Goal: Information Seeking & Learning: Learn about a topic

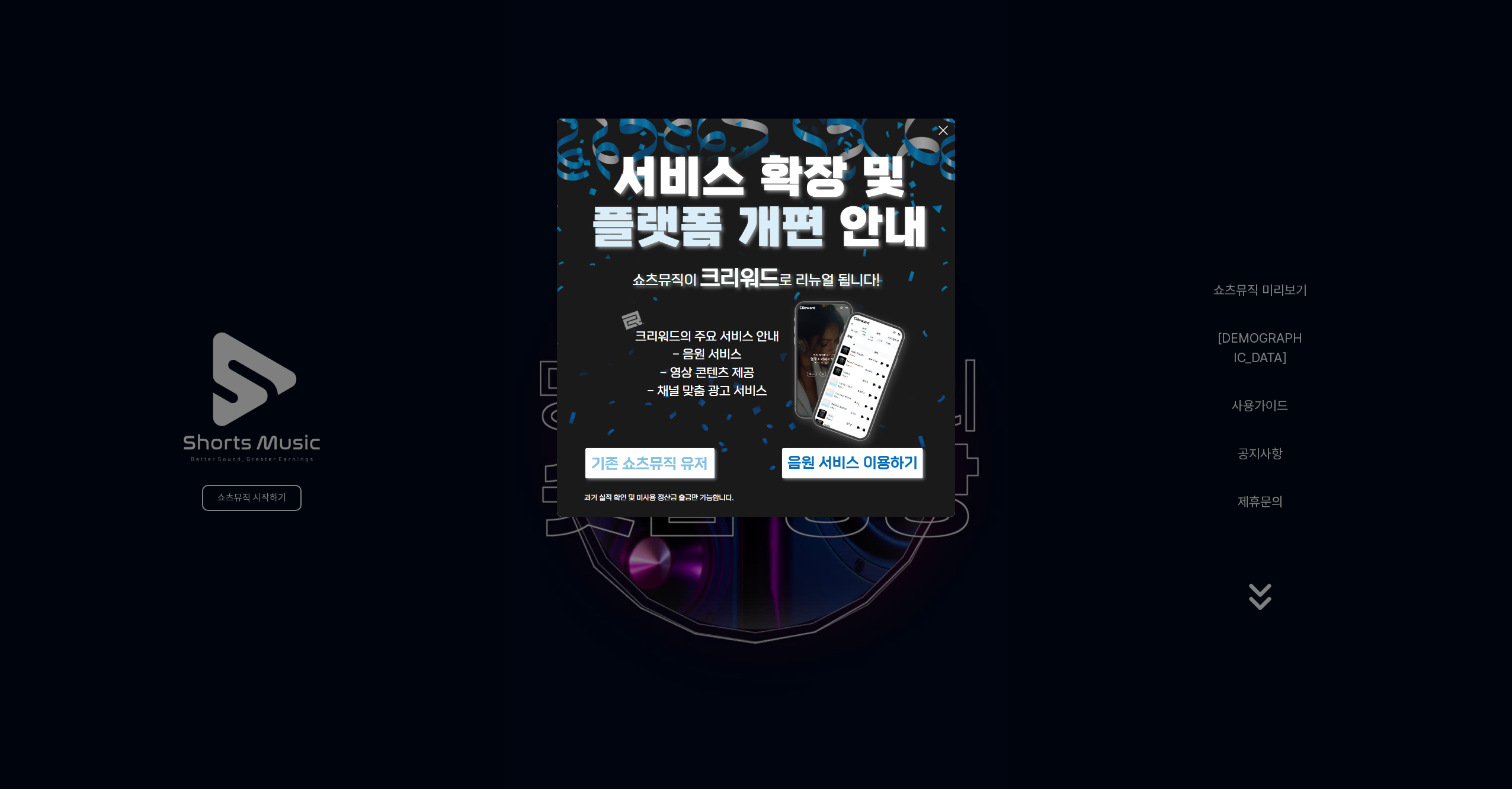
click at [822, 463] on img at bounding box center [853, 463] width 148 height 44
click at [1249, 299] on button at bounding box center [756, 394] width 1512 height 789
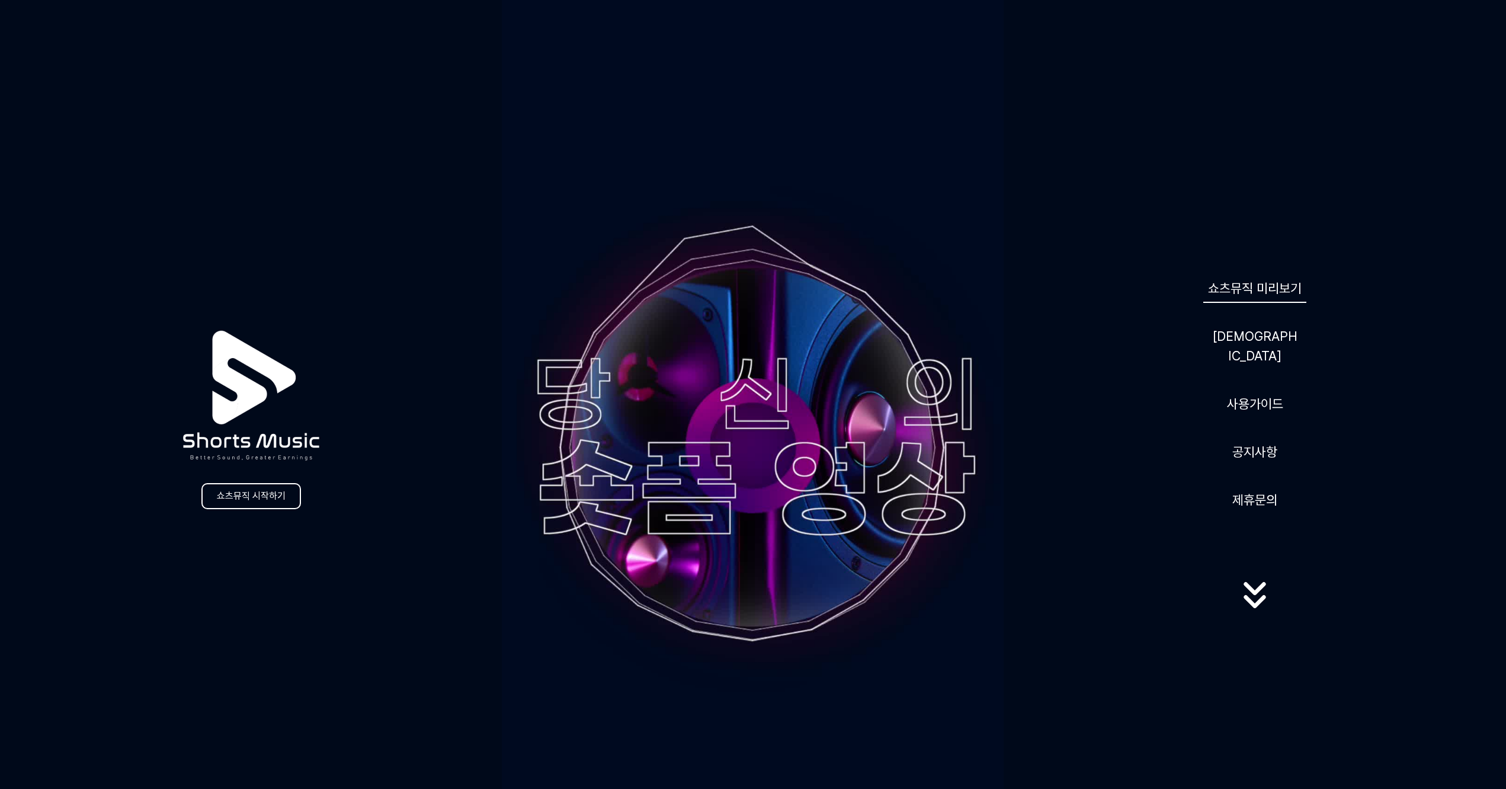
click at [1249, 299] on link "쇼츠뮤직 미리보기" at bounding box center [1255, 288] width 103 height 29
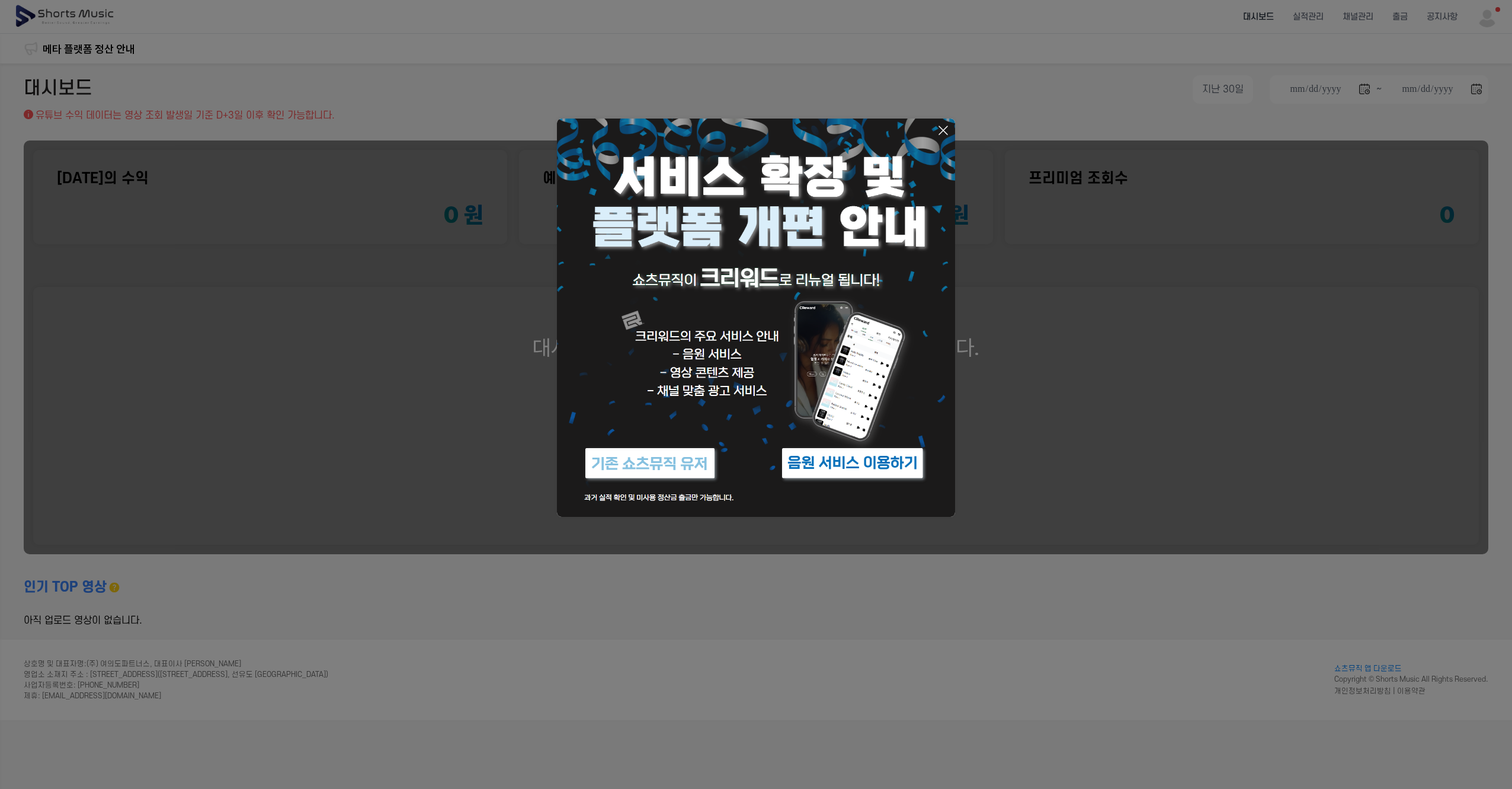
click at [941, 128] on icon at bounding box center [943, 130] width 8 height 8
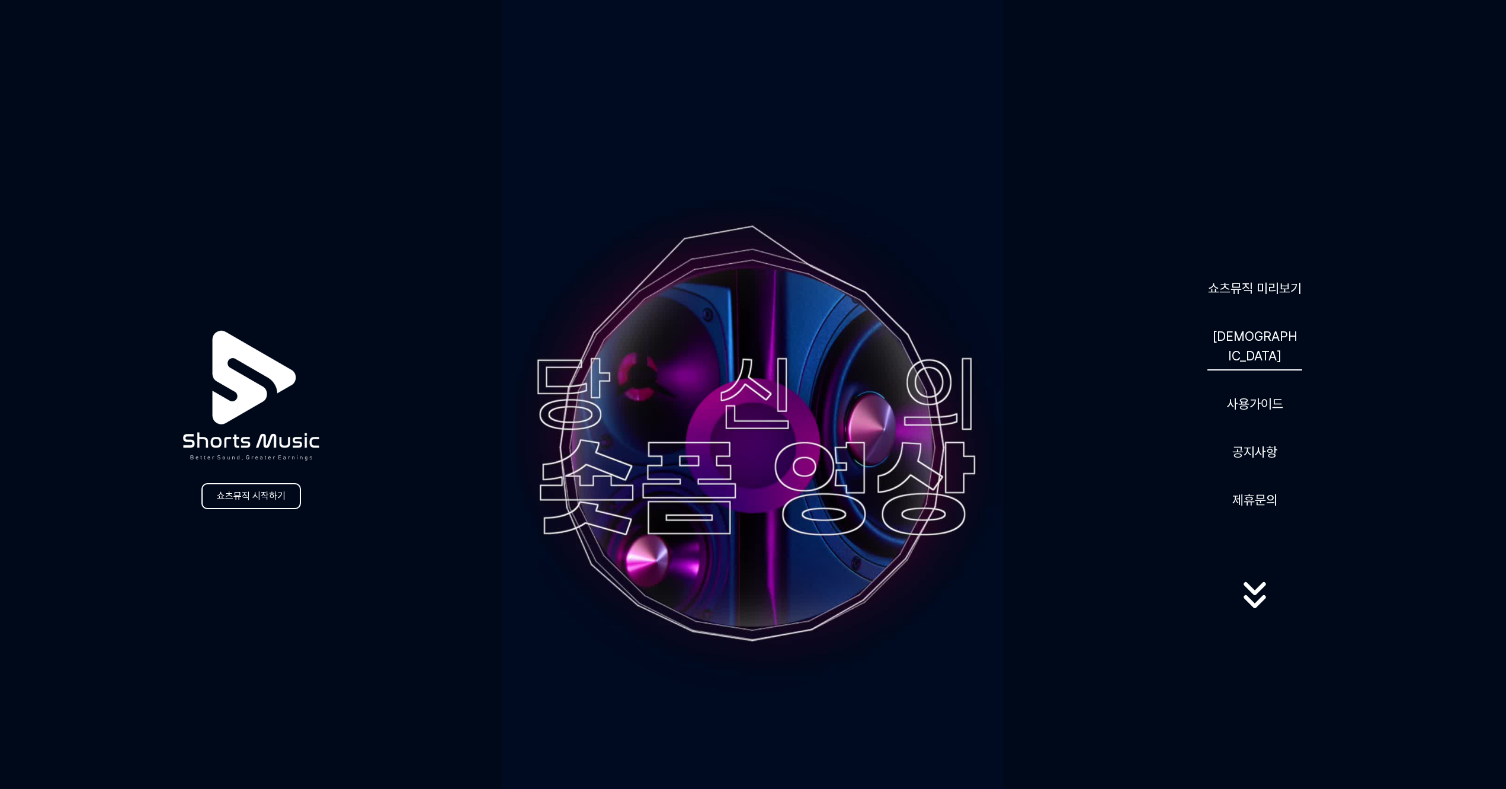
click at [1263, 346] on link "[DEMOGRAPHIC_DATA]" at bounding box center [1255, 346] width 95 height 49
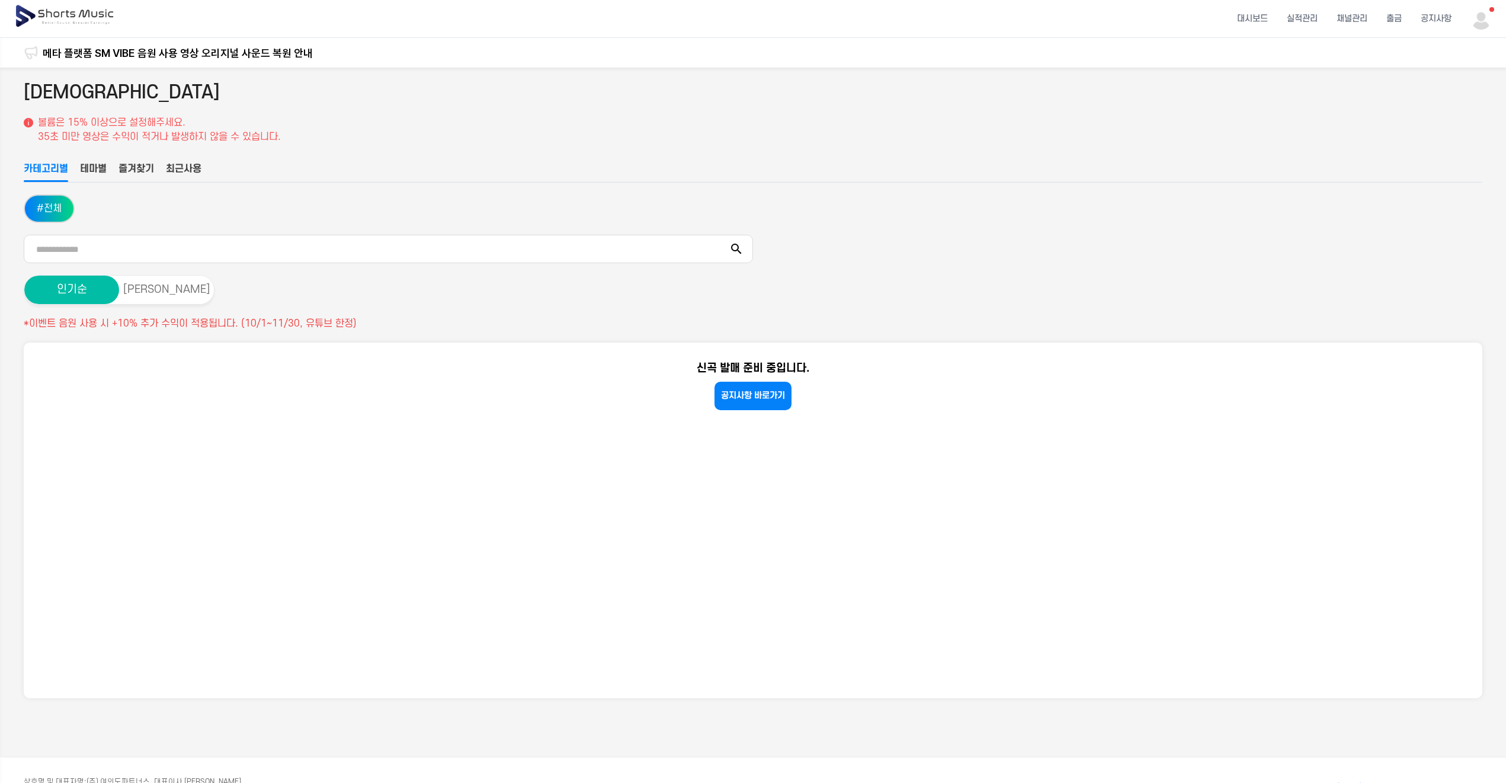
click at [95, 167] on button "테마별" at bounding box center [93, 172] width 27 height 20
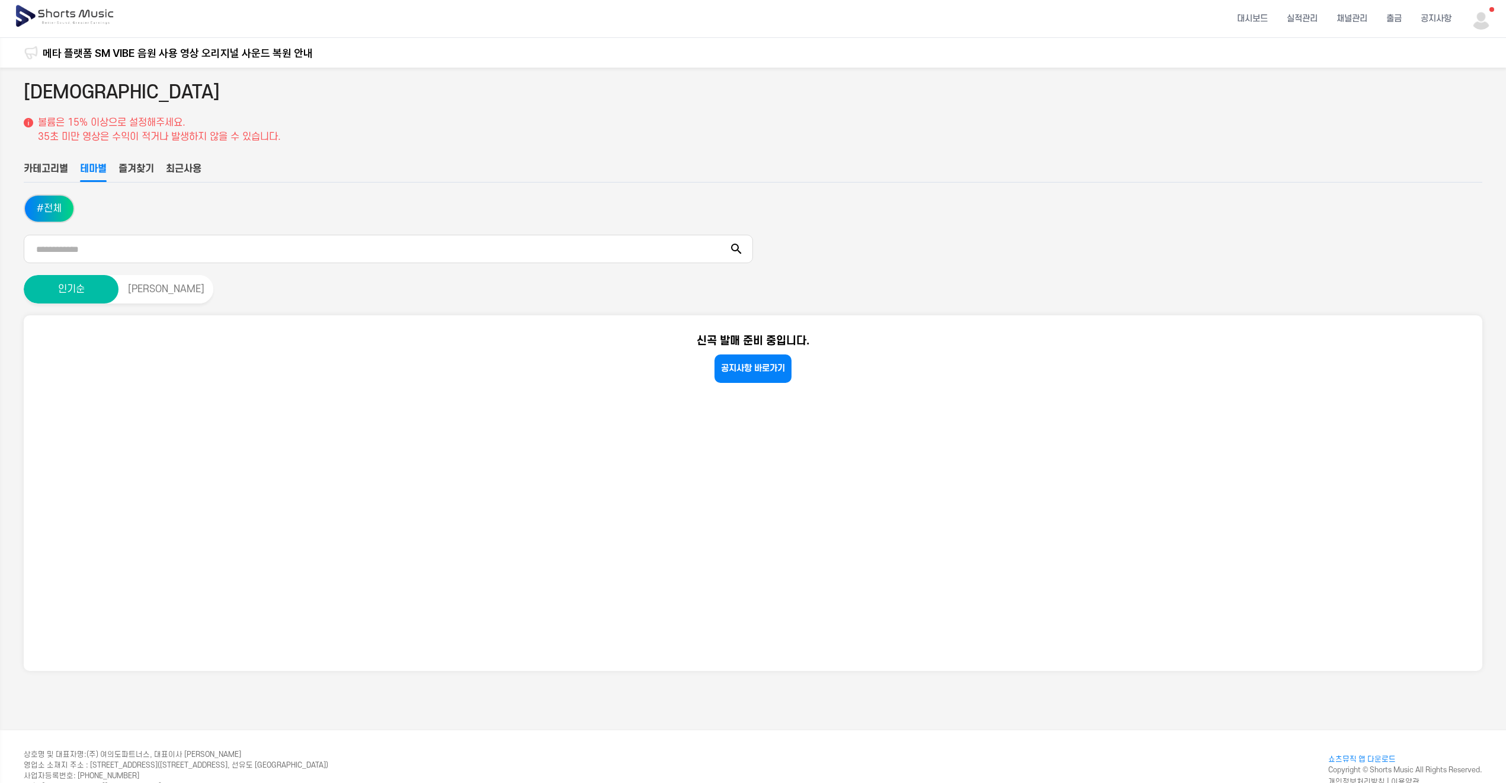
click at [151, 162] on button "즐겨찾기" at bounding box center [137, 172] width 36 height 20
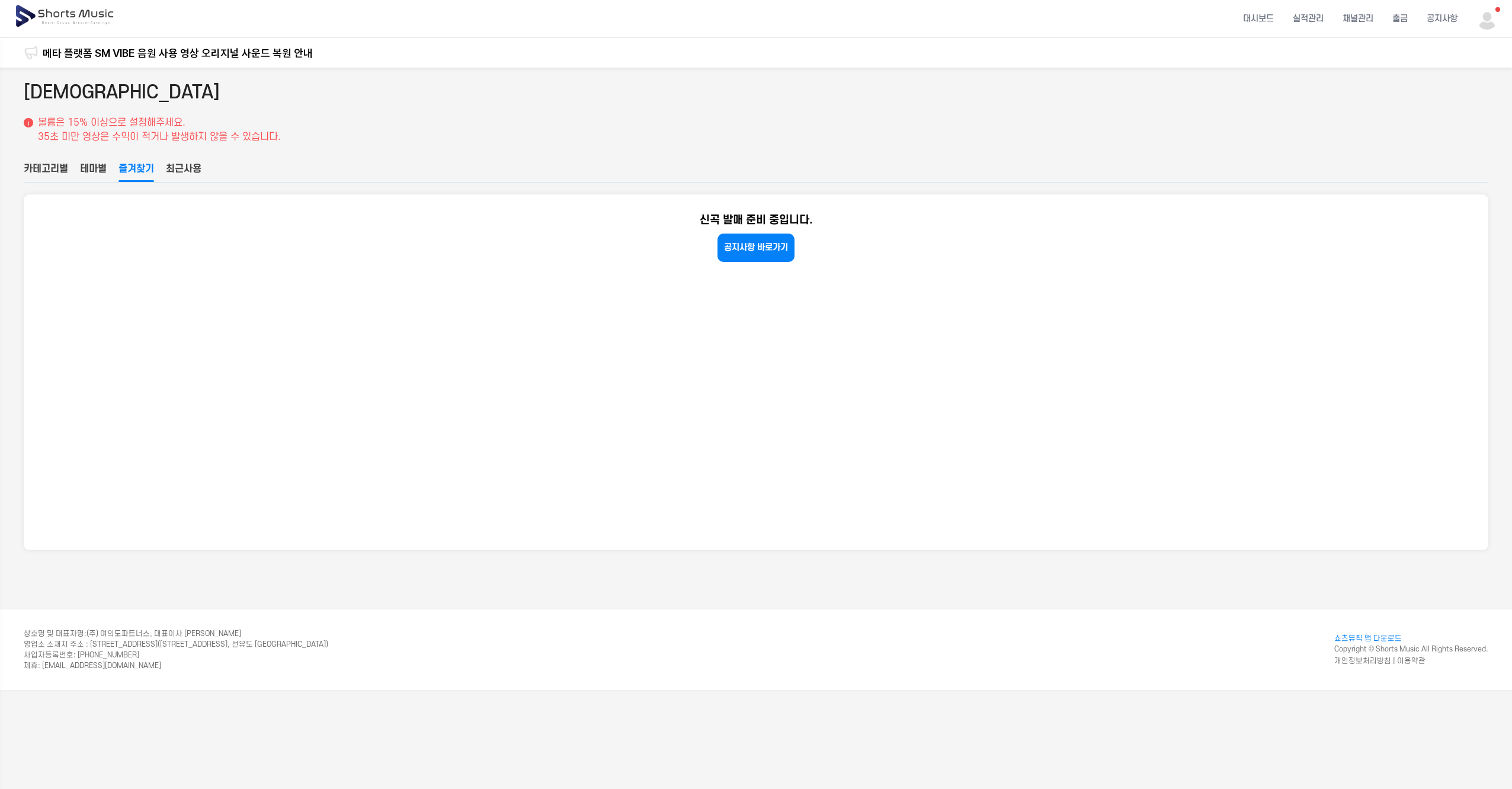
click at [187, 168] on button "최근사용" at bounding box center [184, 172] width 36 height 20
click at [45, 164] on button "카테고리별" at bounding box center [46, 172] width 44 height 20
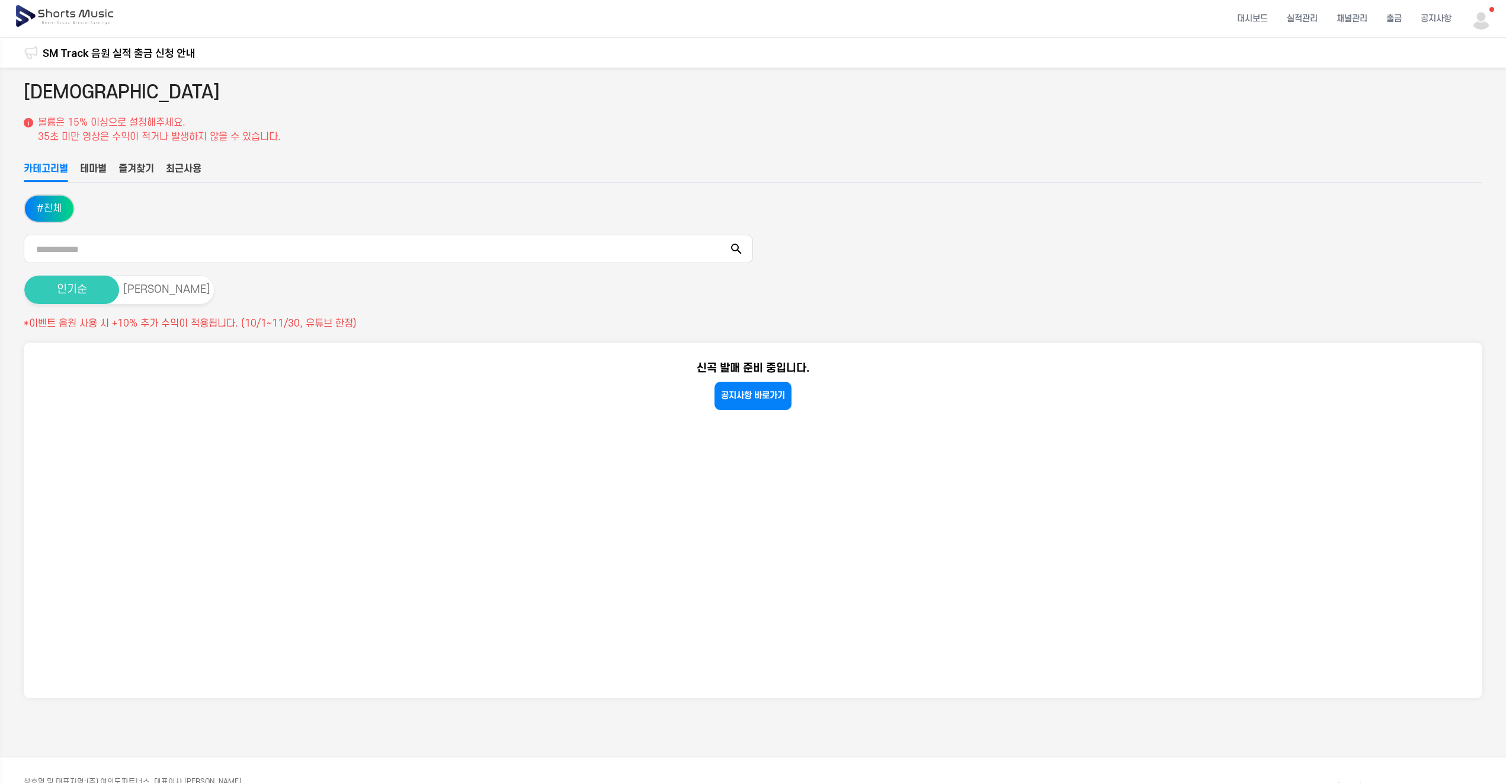
click at [65, 287] on button "인기순" at bounding box center [71, 290] width 95 height 28
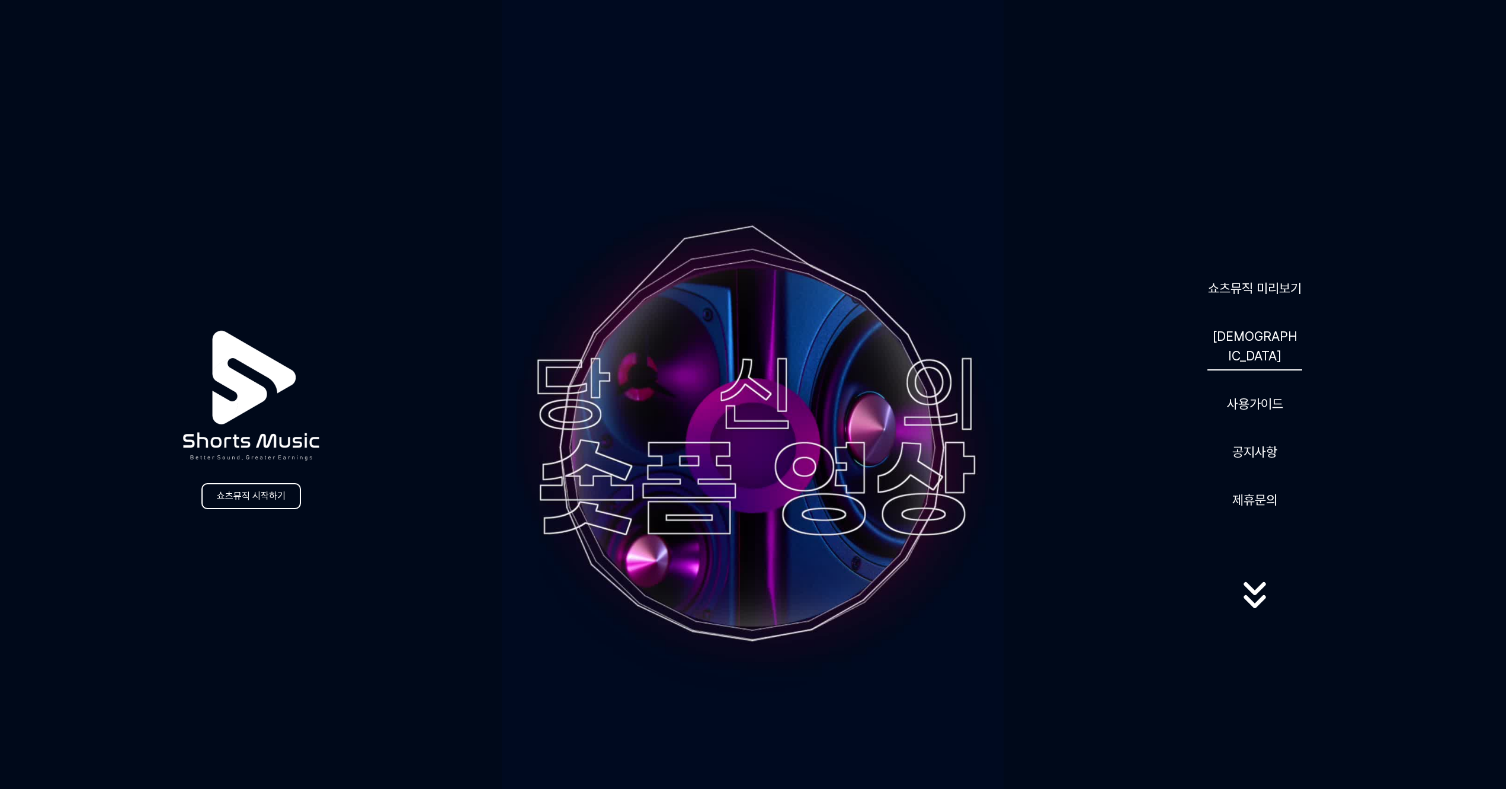
click at [1253, 354] on link "[DEMOGRAPHIC_DATA]" at bounding box center [1255, 346] width 95 height 49
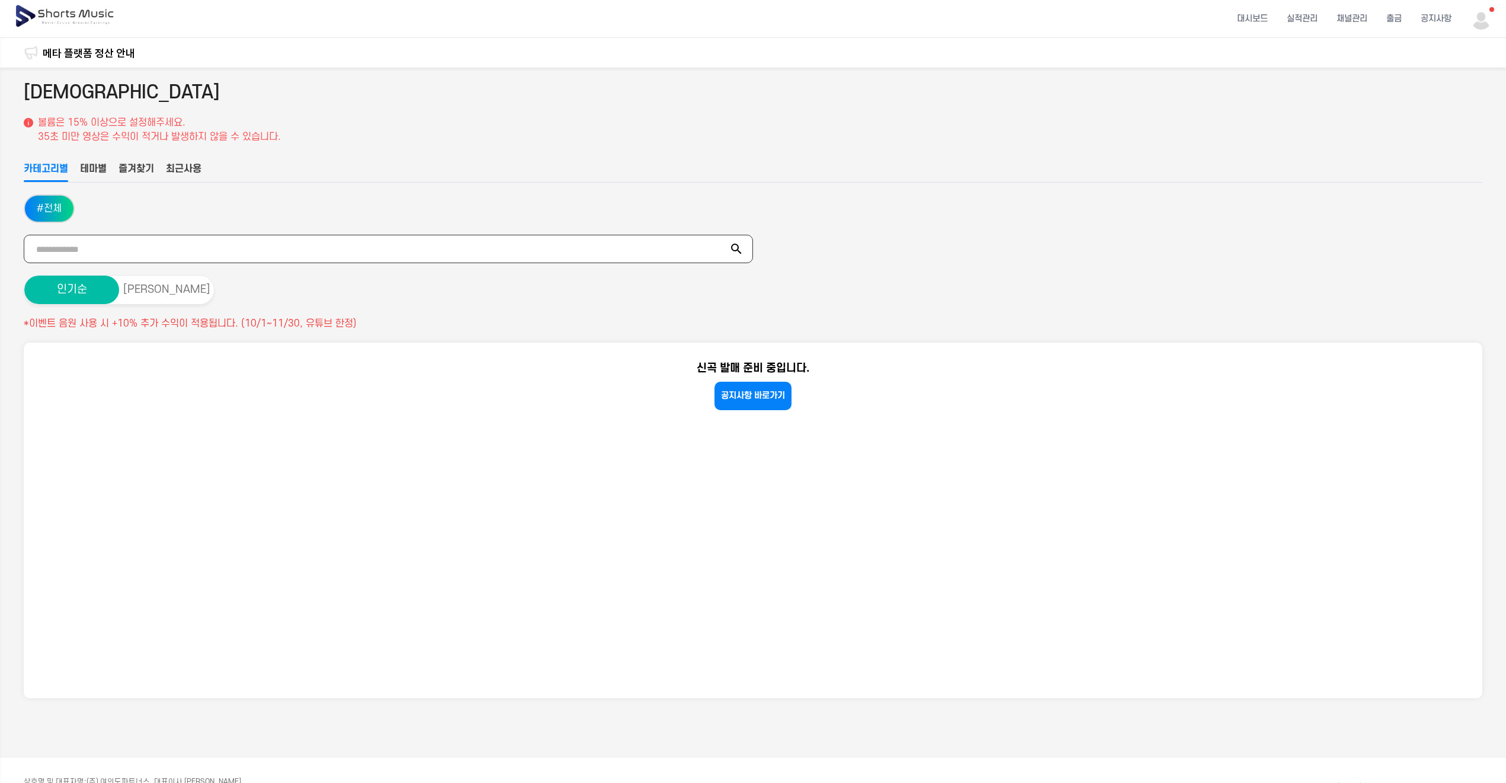
click at [75, 238] on input "text" at bounding box center [388, 249] width 729 height 28
type input "*"
click at [735, 252] on icon at bounding box center [736, 249] width 14 height 14
click at [734, 250] on icon at bounding box center [736, 249] width 14 height 14
click at [734, 249] on icon at bounding box center [736, 249] width 11 height 11
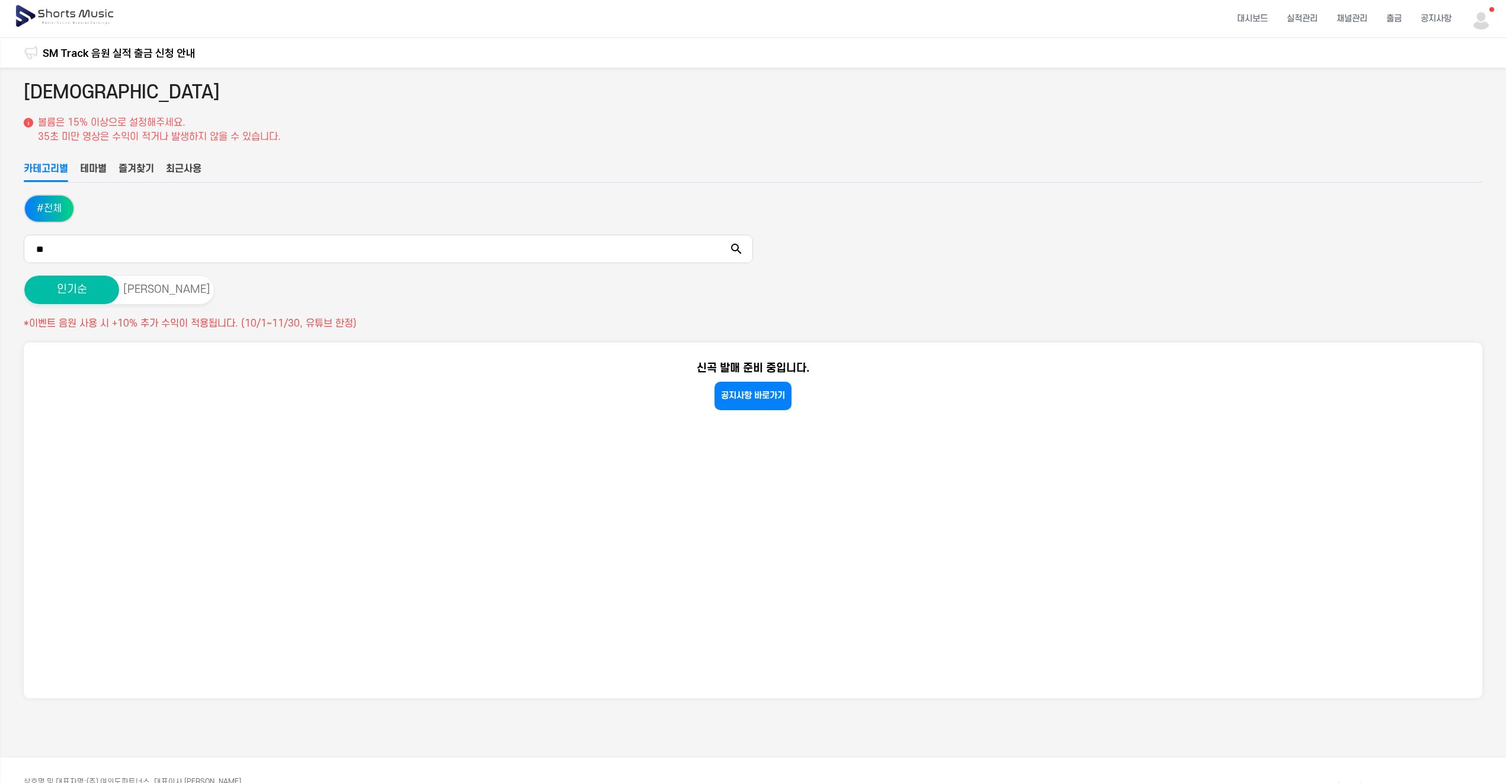
click at [736, 245] on icon at bounding box center [736, 249] width 14 height 14
drag, startPoint x: 66, startPoint y: 247, endPoint x: -2, endPoint y: 243, distance: 68.2
click at [0, 243] on html "대시보드 실적관리 채널관리 출금 공지사항 undefined 대시보드 실적관리 채널관리 출금 공지사항 고객센터 음원 수익 정산일 변경 안내 메타…" at bounding box center [753, 391] width 1506 height 783
type input "***"
click at [735, 245] on icon at bounding box center [736, 249] width 14 height 14
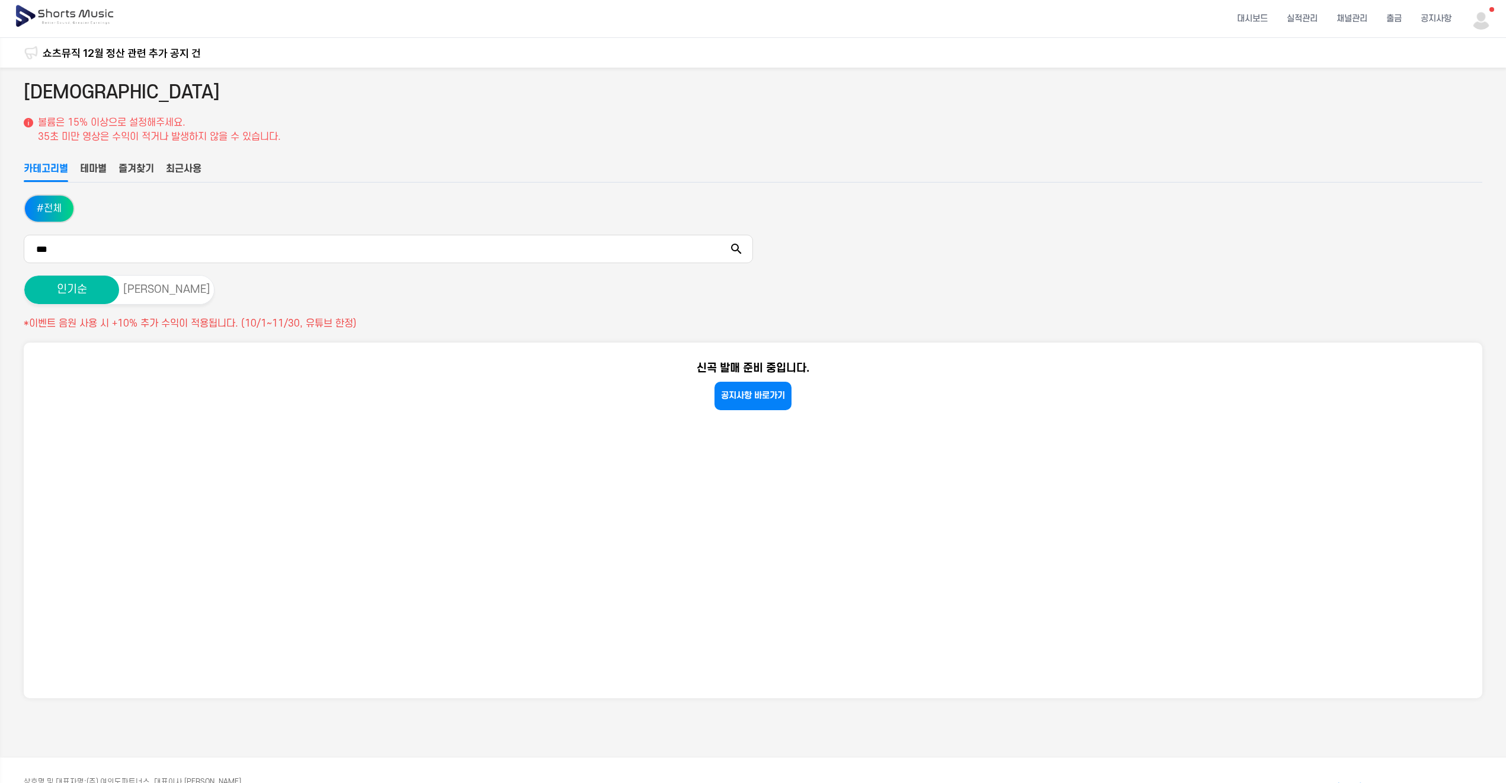
click at [735, 245] on icon at bounding box center [736, 249] width 14 height 14
